Goal: Task Accomplishment & Management: Complete application form

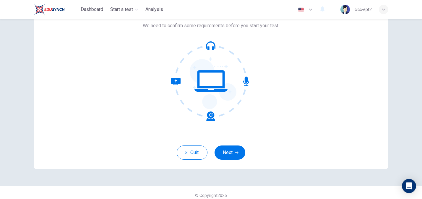
scroll to position [47, 0]
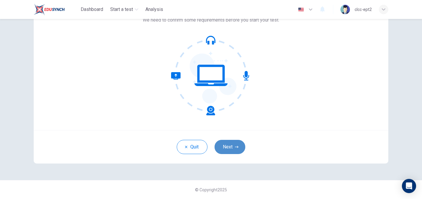
click at [230, 152] on button "Next" at bounding box center [230, 147] width 31 height 14
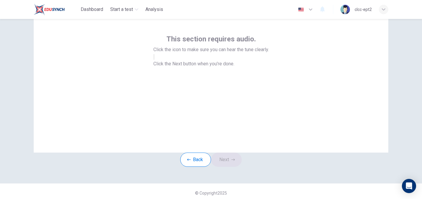
scroll to position [22, 0]
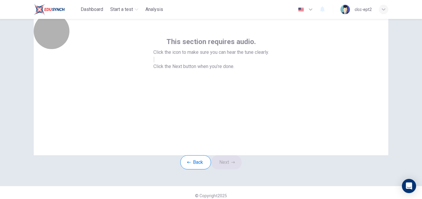
click at [155, 62] on button "button" at bounding box center [153, 60] width 1 height 6
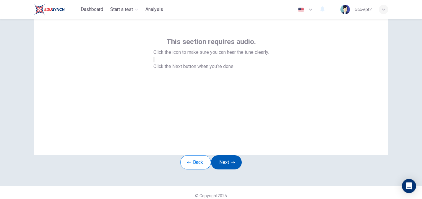
click at [235, 166] on button "Next" at bounding box center [226, 162] width 31 height 14
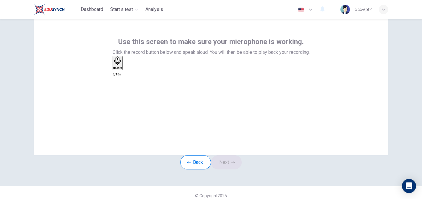
click at [122, 66] on icon "button" at bounding box center [117, 60] width 9 height 9
click at [233, 166] on div "Back Next" at bounding box center [210, 162] width 61 height 14
click at [124, 69] on icon "button" at bounding box center [124, 69] width 0 height 0
click at [227, 166] on button "Next" at bounding box center [226, 162] width 31 height 14
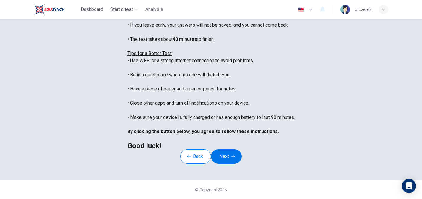
scroll to position [101, 0]
click at [230, 163] on button "Next" at bounding box center [226, 156] width 31 height 14
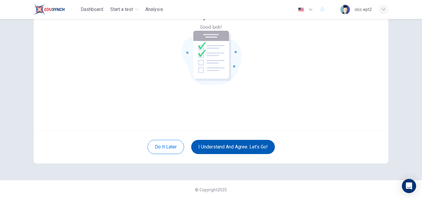
scroll to position [47, 0]
click at [249, 150] on button "I understand and agree. Let’s go!" at bounding box center [233, 147] width 84 height 14
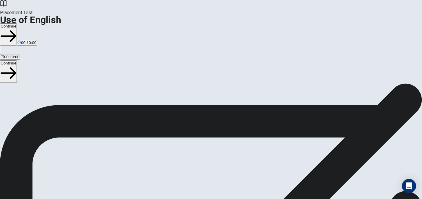
scroll to position [33, 0]
click at [17, 23] on button "Continue" at bounding box center [8, 34] width 17 height 22
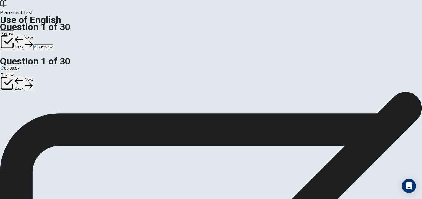
click at [31, 78] on div "D" at bounding box center [26, 76] width 9 height 4
click at [33, 35] on button "Next" at bounding box center [28, 42] width 9 height 14
click at [55, 78] on div "C" at bounding box center [46, 76] width 17 height 4
click at [33, 35] on button "Next" at bounding box center [28, 42] width 9 height 14
click at [17, 78] on div "B" at bounding box center [12, 76] width 9 height 4
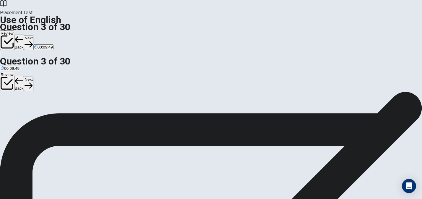
click at [33, 35] on button "Next" at bounding box center [28, 42] width 9 height 14
click at [32, 78] on div "D" at bounding box center [26, 76] width 9 height 4
click at [33, 35] on button "Next" at bounding box center [28, 42] width 9 height 14
click at [20, 78] on div "B" at bounding box center [15, 76] width 8 height 4
click at [33, 35] on button "Next" at bounding box center [28, 42] width 9 height 14
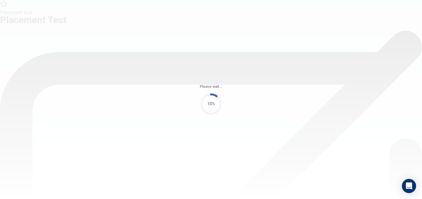
scroll to position [0, 0]
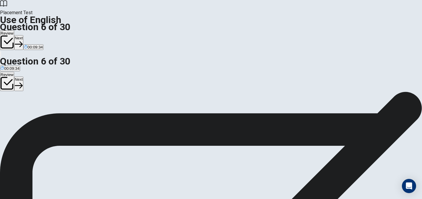
click at [49, 111] on div "D" at bounding box center [41, 108] width 16 height 4
click at [23, 35] on button "Next" at bounding box center [18, 42] width 9 height 14
click at [33, 111] on div "D" at bounding box center [29, 108] width 5 height 4
click at [33, 35] on button "Next" at bounding box center [28, 42] width 9 height 14
click at [35, 111] on div "C" at bounding box center [30, 108] width 9 height 4
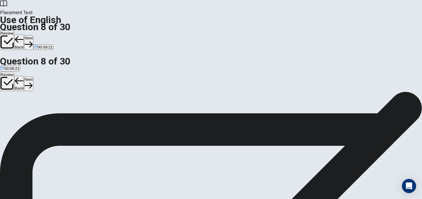
click at [35, 116] on button "C clock" at bounding box center [30, 111] width 10 height 10
click at [33, 35] on button "Next" at bounding box center [28, 42] width 9 height 14
click at [14, 106] on div "A" at bounding box center [8, 108] width 14 height 4
click at [33, 35] on button "Next" at bounding box center [28, 42] width 9 height 14
click at [55, 111] on div "D" at bounding box center [48, 108] width 14 height 4
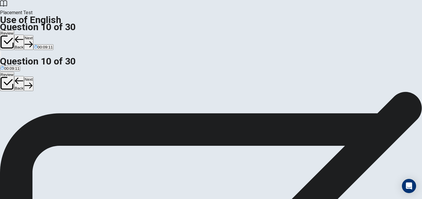
click at [33, 35] on button "Next" at bounding box center [28, 42] width 9 height 14
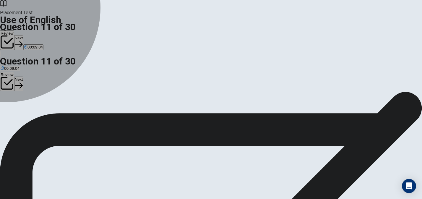
click at [74, 111] on div "D" at bounding box center [62, 108] width 22 height 4
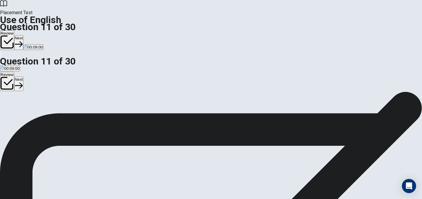
click at [23, 35] on button "Next" at bounding box center [18, 42] width 9 height 14
click at [18, 106] on div "A" at bounding box center [9, 108] width 17 height 4
click at [33, 35] on button "Next" at bounding box center [28, 42] width 9 height 14
click at [22, 111] on div "D" at bounding box center [20, 108] width 4 height 4
click at [33, 35] on button "Next" at bounding box center [28, 42] width 9 height 14
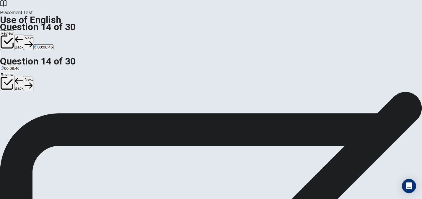
click at [22, 111] on div "C" at bounding box center [20, 108] width 4 height 4
click at [33, 35] on button "Next" at bounding box center [28, 42] width 9 height 14
click at [14, 106] on div "A" at bounding box center [7, 108] width 13 height 4
click at [33, 35] on button "Next" at bounding box center [28, 42] width 9 height 14
click at [8, 106] on div "A" at bounding box center [5, 108] width 8 height 4
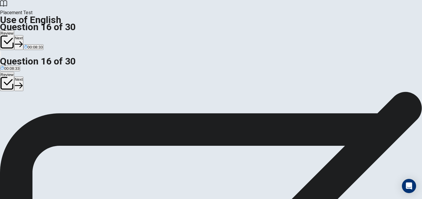
click at [23, 35] on button "Next" at bounding box center [18, 42] width 9 height 14
click at [26, 111] on div "C" at bounding box center [22, 108] width 7 height 4
click at [33, 35] on button "Next" at bounding box center [28, 42] width 9 height 14
click at [47, 111] on div "D" at bounding box center [43, 108] width 7 height 4
click at [33, 35] on button "Next" at bounding box center [28, 42] width 9 height 14
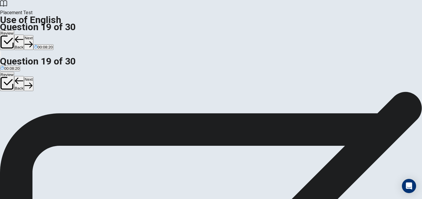
click at [34, 111] on div "C" at bounding box center [27, 108] width 13 height 4
click at [33, 35] on button "Next" at bounding box center [28, 42] width 9 height 14
click at [16, 111] on div "B" at bounding box center [13, 108] width 5 height 4
click at [33, 35] on button "Next" at bounding box center [28, 42] width 9 height 14
click at [37, 111] on div "D" at bounding box center [33, 108] width 9 height 4
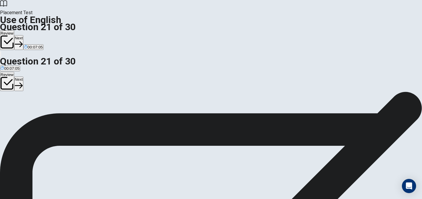
click at [23, 35] on button "Next" at bounding box center [18, 42] width 9 height 14
click at [28, 111] on div "D" at bounding box center [24, 108] width 7 height 4
click at [33, 35] on button "Next" at bounding box center [28, 42] width 9 height 14
click at [10, 111] on div "B" at bounding box center [7, 108] width 6 height 4
click at [33, 35] on button "Next" at bounding box center [28, 42] width 9 height 14
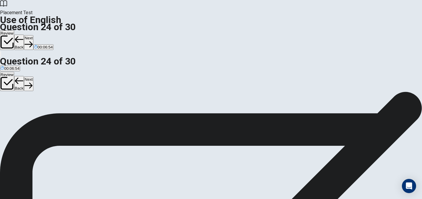
click at [16, 111] on div "B" at bounding box center [14, 108] width 4 height 4
click at [33, 35] on button "Next" at bounding box center [28, 42] width 9 height 14
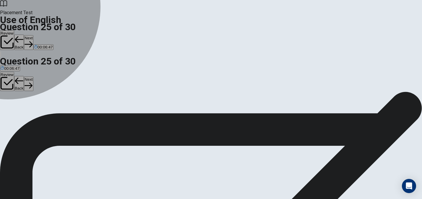
click at [20, 111] on div "B" at bounding box center [15, 108] width 10 height 4
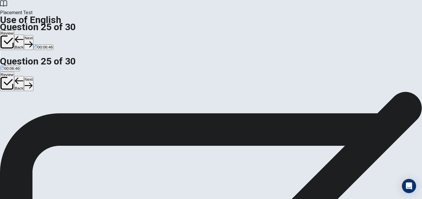
click at [33, 35] on button "Next" at bounding box center [28, 42] width 9 height 14
click at [43, 111] on div "C" at bounding box center [35, 108] width 17 height 4
click at [23, 35] on button "Next" at bounding box center [18, 42] width 9 height 14
click at [70, 111] on div "D" at bounding box center [61, 108] width 18 height 4
click at [33, 35] on button "Next" at bounding box center [28, 42] width 9 height 14
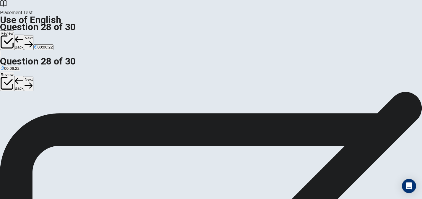
click at [59, 111] on div "B" at bounding box center [50, 108] width 17 height 4
click at [33, 35] on button "Next" at bounding box center [28, 42] width 9 height 14
click at [39, 111] on div "C" at bounding box center [29, 108] width 19 height 4
click at [33, 35] on button "Next" at bounding box center [28, 42] width 9 height 14
click at [26, 111] on div "C" at bounding box center [19, 108] width 11 height 4
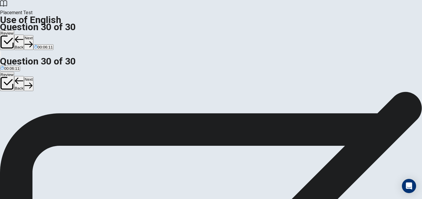
click at [33, 40] on icon "button" at bounding box center [29, 44] width 8 height 8
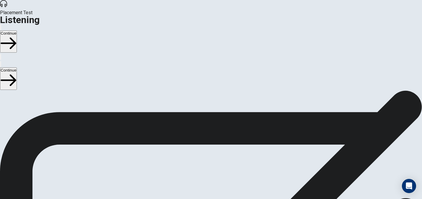
scroll to position [12, 0]
click at [17, 30] on button "Continue" at bounding box center [8, 41] width 17 height 22
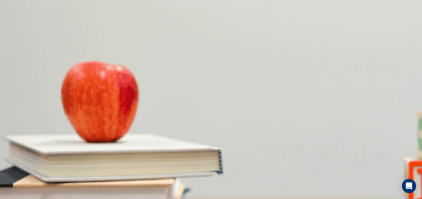
scroll to position [6, 0]
click at [108, 117] on div "C" at bounding box center [83, 114] width 48 height 4
click at [46, 137] on div "B" at bounding box center [39, 139] width 14 height 4
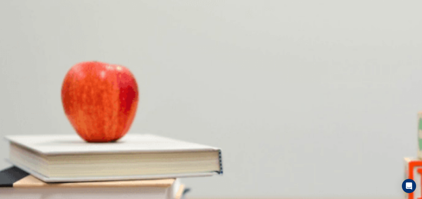
drag, startPoint x: 84, startPoint y: 85, endPoint x: 94, endPoint y: 85, distance: 10.1
drag, startPoint x: 84, startPoint y: 86, endPoint x: 101, endPoint y: 86, distance: 17.1
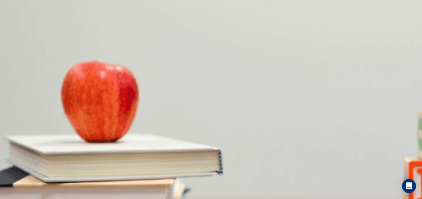
click at [61, 143] on button "C The timing" at bounding box center [52, 148] width 20 height 10
click at [41, 144] on div "B" at bounding box center [31, 146] width 20 height 4
click at [136, 166] on div "D" at bounding box center [121, 171] width 27 height 4
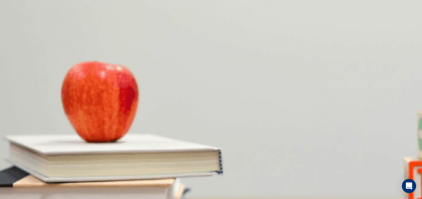
click at [26, 162] on div "A" at bounding box center [13, 164] width 25 height 4
click at [17, 30] on button "Continue" at bounding box center [8, 41] width 17 height 22
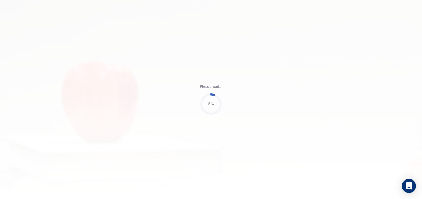
type input "52"
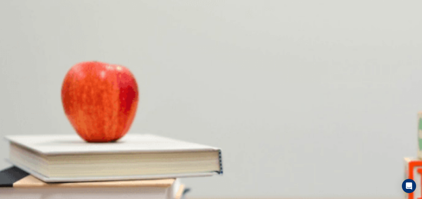
scroll to position [0, 0]
click at [125, 117] on div "C" at bounding box center [109, 114] width 31 height 4
click at [74, 137] on div "B" at bounding box center [57, 139] width 34 height 4
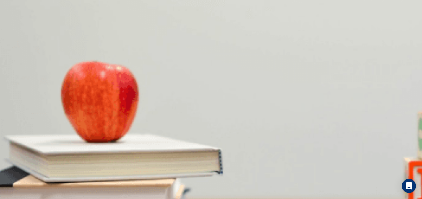
click at [37, 162] on div "D" at bounding box center [32, 164] width 10 height 4
click at [119, 166] on div "D" at bounding box center [100, 189] width 38 height 4
click at [127, 166] on div "D" at bounding box center [105, 171] width 44 height 4
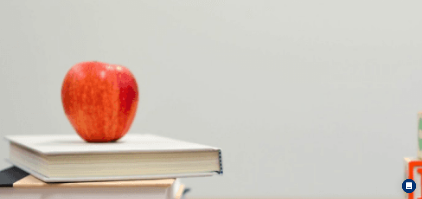
click at [17, 30] on button "Continue" at bounding box center [8, 41] width 17 height 22
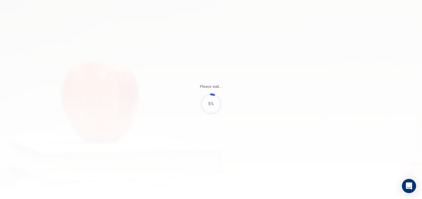
type input "60"
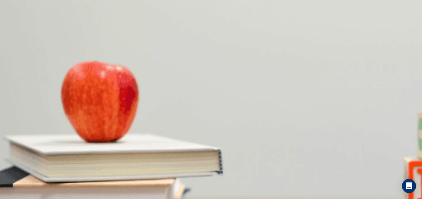
scroll to position [55, 0]
click at [108, 157] on div "C" at bounding box center [83, 159] width 49 height 4
click at [42, 82] on div "A" at bounding box center [21, 84] width 41 height 4
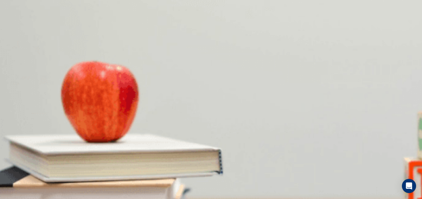
click at [117, 114] on span "A cooking class or escape room" at bounding box center [90, 112] width 56 height 4
click at [19, 155] on div "A" at bounding box center [10, 157] width 18 height 4
click at [78, 166] on span "It depends on the weather" at bounding box center [55, 186] width 46 height 4
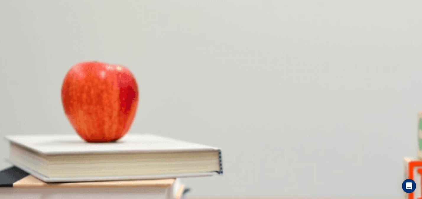
scroll to position [551, 0]
click at [17, 30] on button "Continue" at bounding box center [8, 41] width 17 height 22
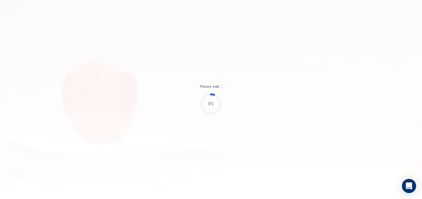
type input "46"
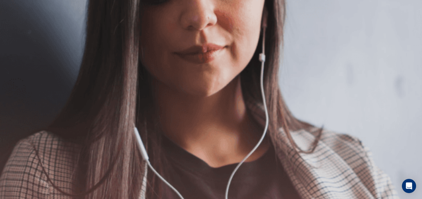
scroll to position [6, 0]
click at [17, 30] on button "Continue" at bounding box center [8, 41] width 17 height 22
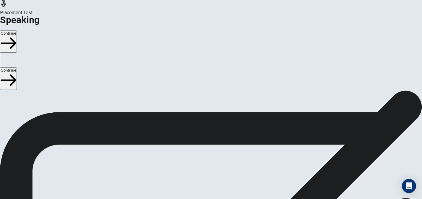
scroll to position [67, 0]
click at [222, 166] on span "Stop Recording" at bounding box center [211, 192] width 21 height 13
click at [205, 142] on button "Play Audio" at bounding box center [203, 145] width 1 height 6
click at [220, 121] on icon at bounding box center [211, 130] width 18 height 18
click at [17, 30] on button "Continue" at bounding box center [8, 41] width 17 height 22
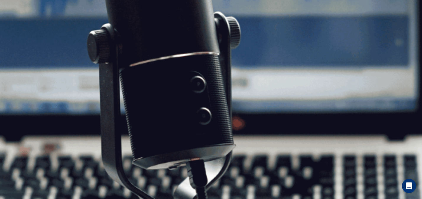
scroll to position [17, 0]
click at [17, 30] on button "Continue" at bounding box center [8, 41] width 17 height 22
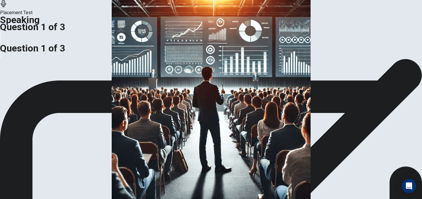
scroll to position [0, 0]
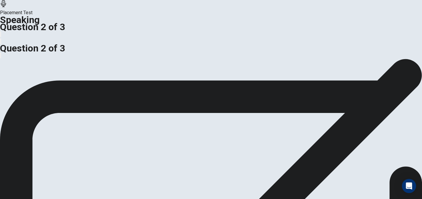
scroll to position [53, 0]
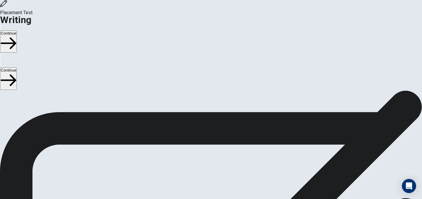
scroll to position [36, 0]
click at [17, 30] on button "Continue" at bounding box center [8, 41] width 17 height 22
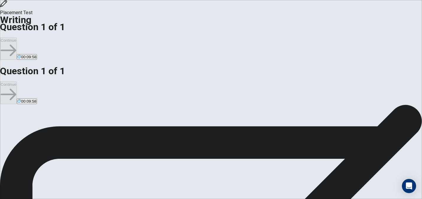
scroll to position [7, 0]
type textarea "There are many such moments. Thank you so much."
click at [36, 55] on span "00:09:36" at bounding box center [28, 57] width 15 height 4
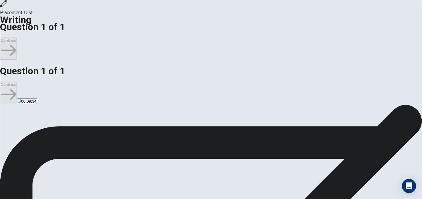
click at [24, 58] on icon "button" at bounding box center [21, 61] width 7 height 7
click at [307, 30] on div "Continue 00:07:58" at bounding box center [211, 48] width 422 height 37
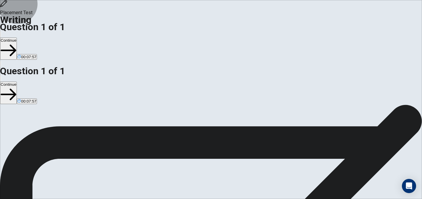
click at [17, 38] on button "Continue" at bounding box center [8, 49] width 17 height 22
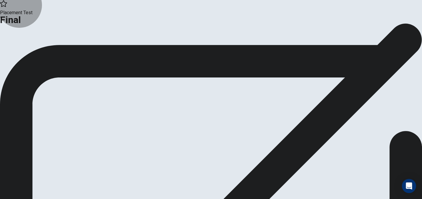
click at [47, 53] on button "Continue" at bounding box center [35, 49] width 24 height 8
